Goal: Task Accomplishment & Management: Manage account settings

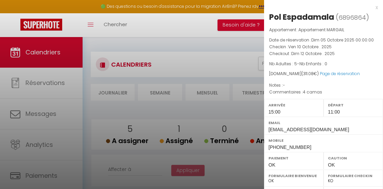
select select "0"
select select "37502"
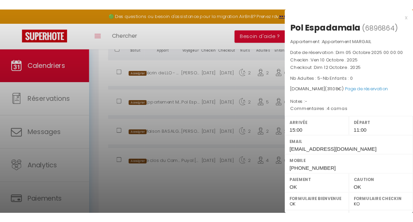
scroll to position [194, 0]
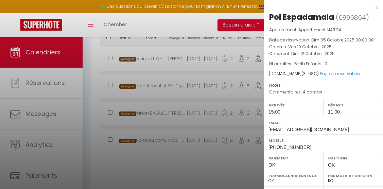
click at [378, 7] on div "x" at bounding box center [321, 7] width 114 height 8
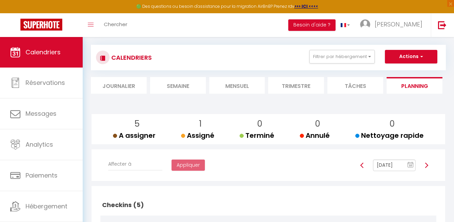
scroll to position [0, 0]
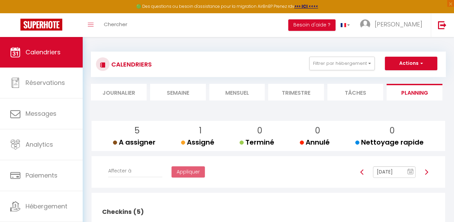
click at [238, 94] on li "Mensuel" at bounding box center [237, 92] width 56 height 17
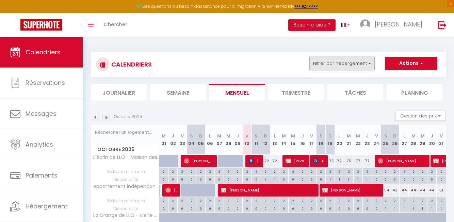
click at [362, 64] on button "Filtrer par hébergement" at bounding box center [341, 64] width 65 height 14
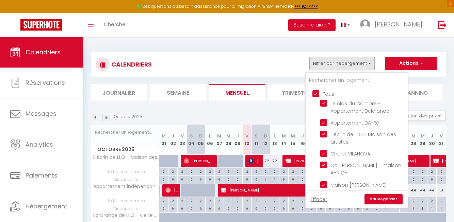
click at [316, 93] on input "Tous" at bounding box center [363, 93] width 102 height 7
checkbox input "false"
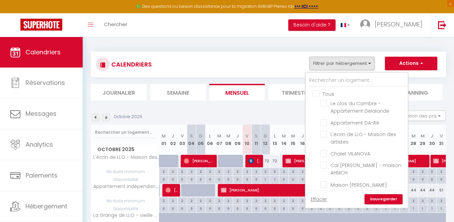
checkbox input "false"
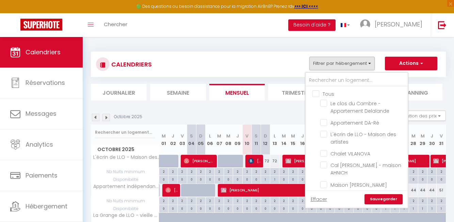
checkbox input "false"
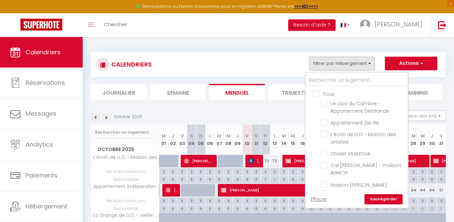
checkbox input "false"
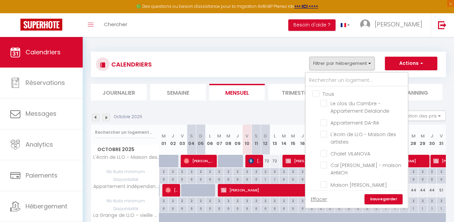
checkbox input "false"
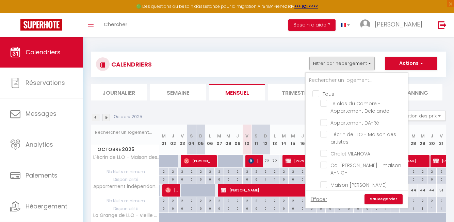
checkbox input "false"
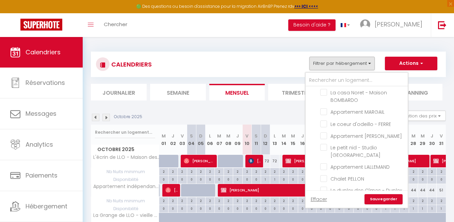
scroll to position [175, 0]
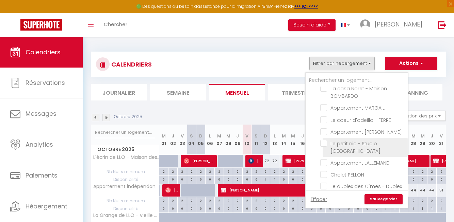
click at [322, 145] on input "Le petit nid - Studio [GEOGRAPHIC_DATA]" at bounding box center [362, 143] width 85 height 7
checkbox input "true"
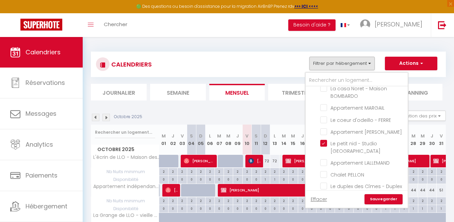
click at [379, 189] on link "Sauvegarder" at bounding box center [383, 200] width 38 height 10
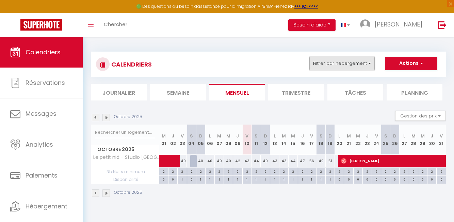
click at [348, 62] on button "Filtrer par hébergement" at bounding box center [341, 64] width 65 height 14
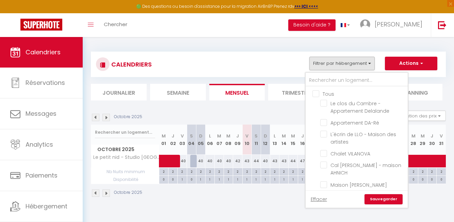
click at [317, 91] on input "Tous" at bounding box center [363, 93] width 102 height 7
checkbox input "true"
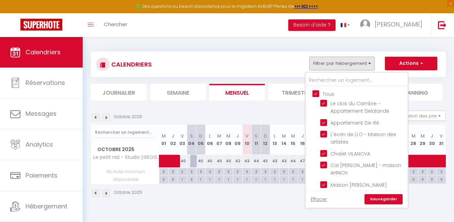
checkbox input "true"
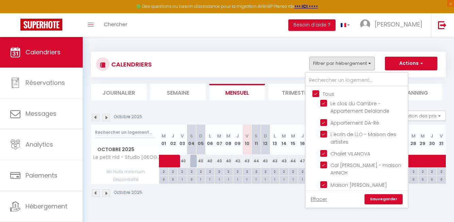
checkbox input "true"
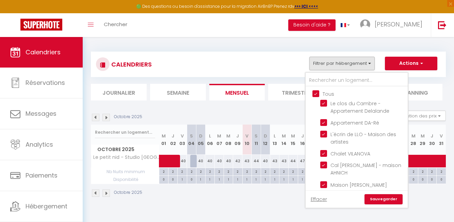
checkbox input "true"
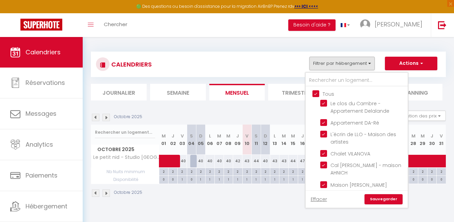
checkbox input "true"
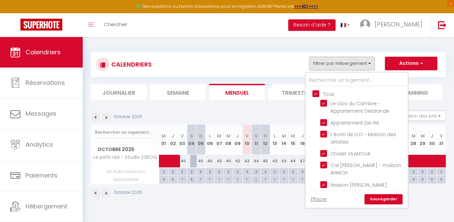
checkbox input "true"
click at [381, 189] on link "Sauvegarder" at bounding box center [383, 200] width 38 height 10
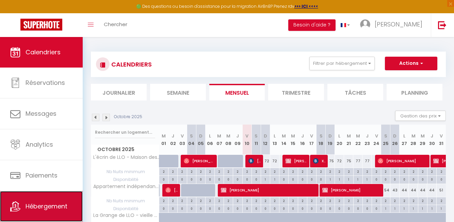
click at [67, 189] on span "Hébergement" at bounding box center [47, 206] width 42 height 9
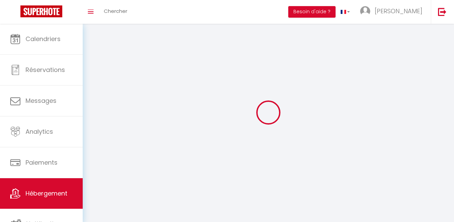
click at [47, 189] on link "Hébergement" at bounding box center [41, 194] width 83 height 31
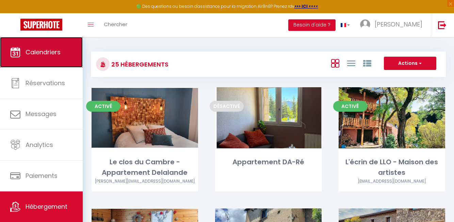
click at [56, 53] on span "Calendriers" at bounding box center [43, 52] width 35 height 9
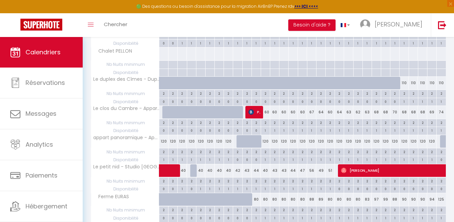
scroll to position [493, 0]
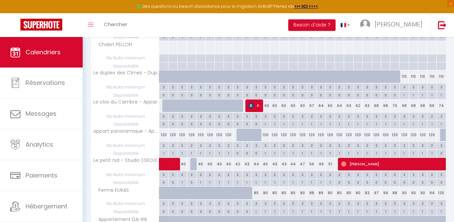
click at [329, 166] on div "51" at bounding box center [329, 164] width 9 height 13
type input "51"
type input "Dim 19 Octobre 2025"
type input "Lun 20 Octobre 2025"
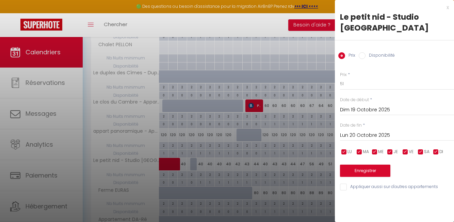
click at [295, 170] on div at bounding box center [227, 111] width 454 height 222
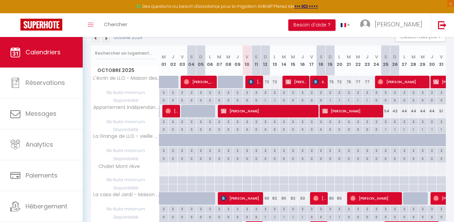
scroll to position [0, 0]
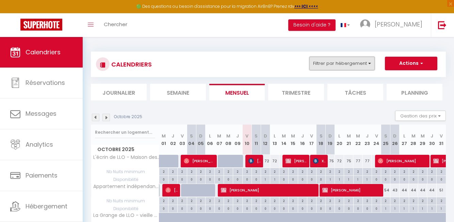
click at [352, 65] on button "Filtrer par hébergement" at bounding box center [341, 64] width 65 height 14
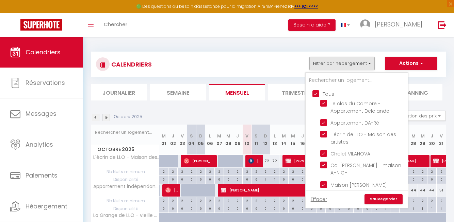
click at [318, 94] on input "Tous" at bounding box center [363, 93] width 102 height 7
checkbox input "false"
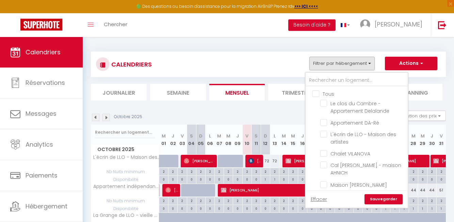
checkbox input "false"
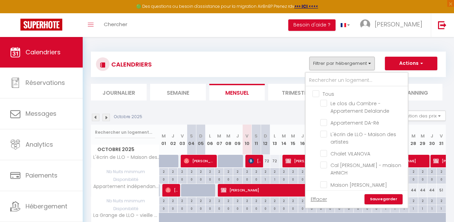
checkbox input "false"
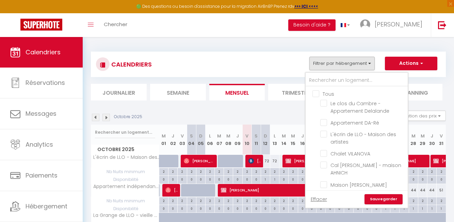
checkbox input "false"
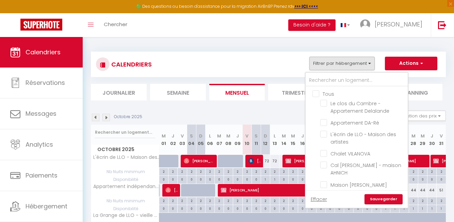
checkbox input "false"
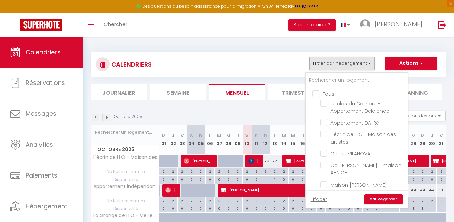
checkbox input "false"
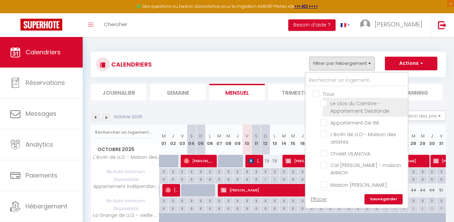
click at [325, 103] on input "Le clos du Cambre - Appartement Delalande" at bounding box center [362, 103] width 85 height 7
checkbox input "true"
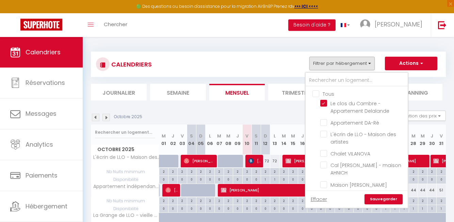
click at [383, 189] on link "Sauvegarder" at bounding box center [383, 200] width 38 height 10
